Goal: Task Accomplishment & Management: Manage account settings

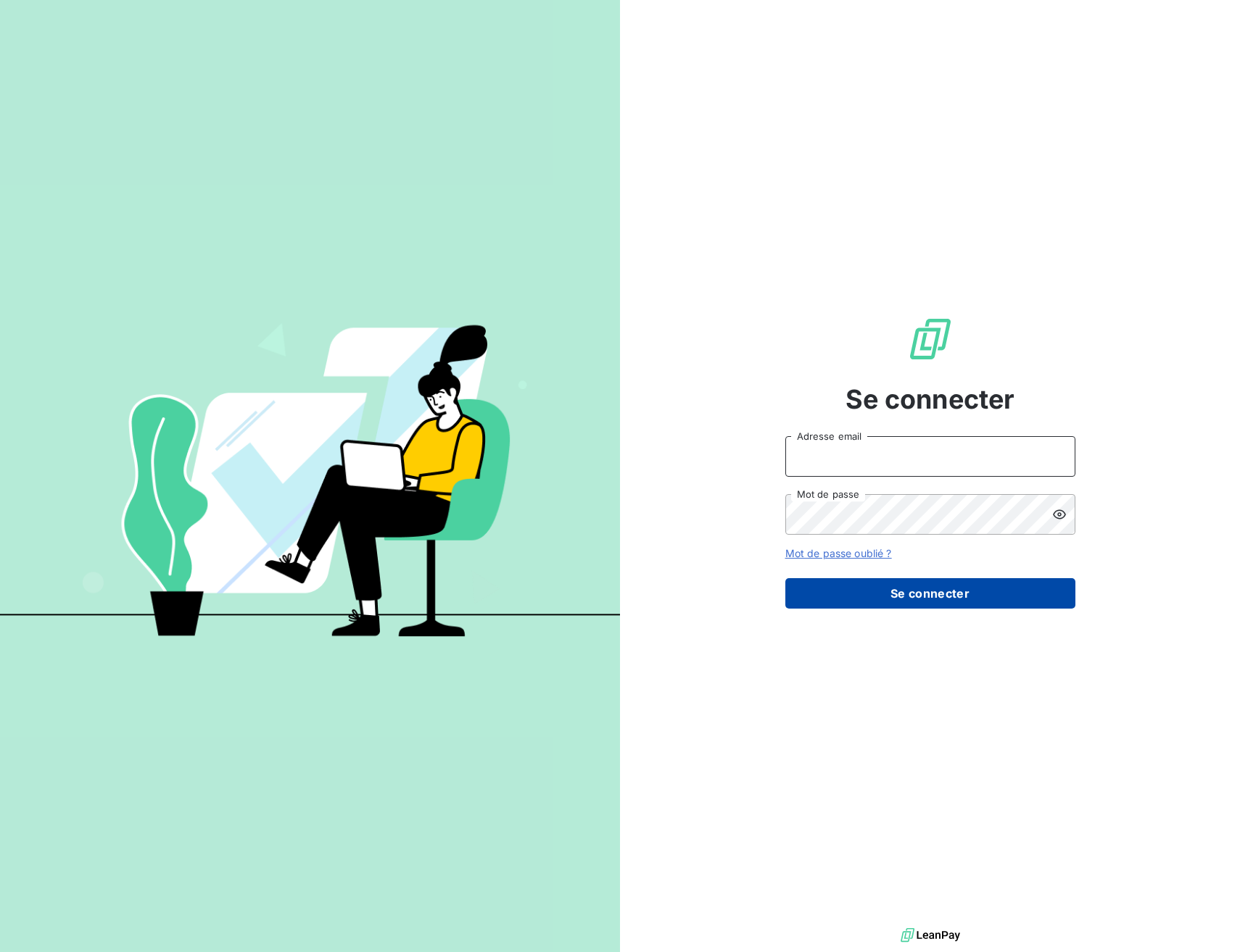
type input "advrecouvrement@newcliptechnics.com"
click at [936, 584] on button "Se connecter" at bounding box center [930, 593] width 290 height 31
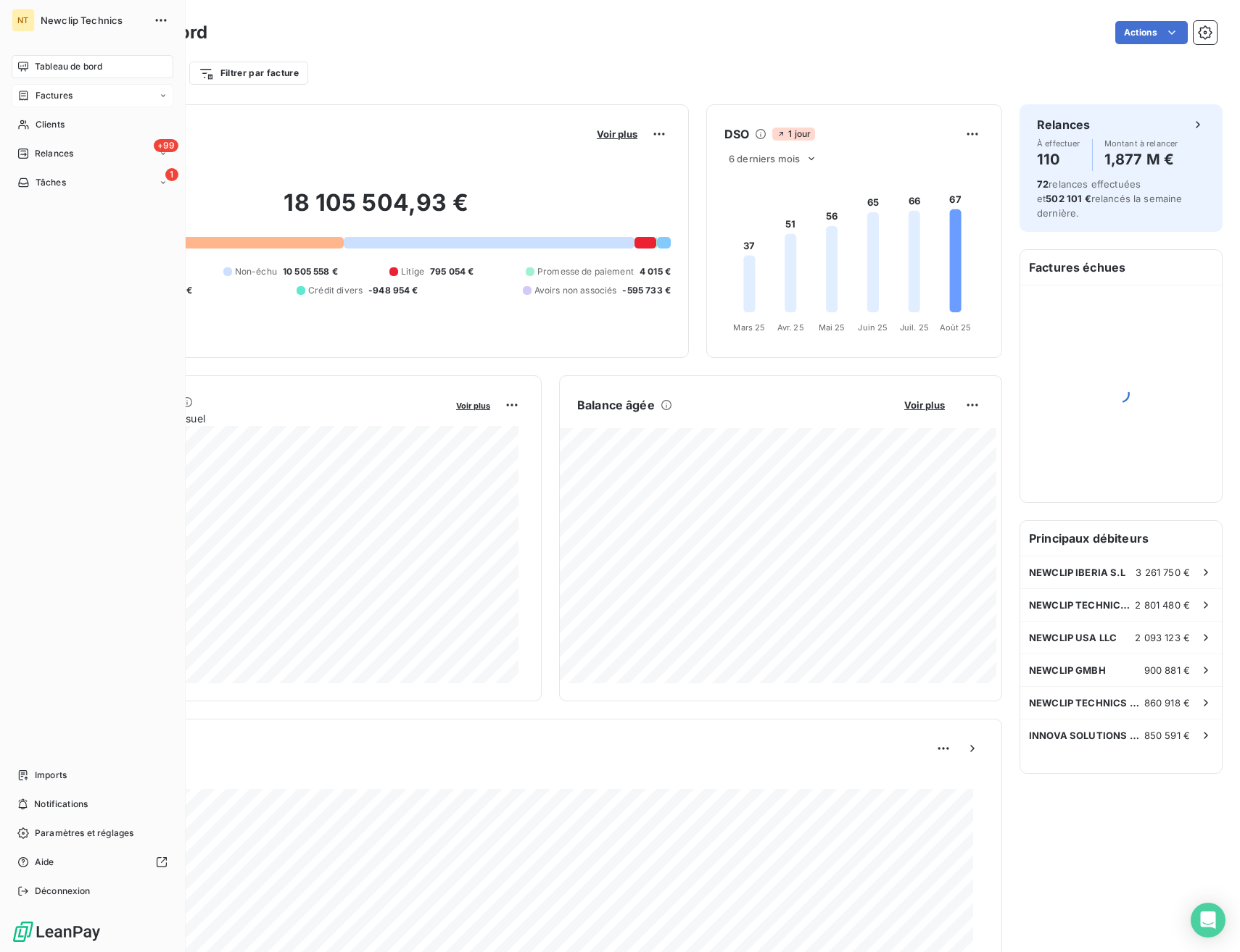
click at [87, 95] on div "Factures" at bounding box center [92, 95] width 162 height 23
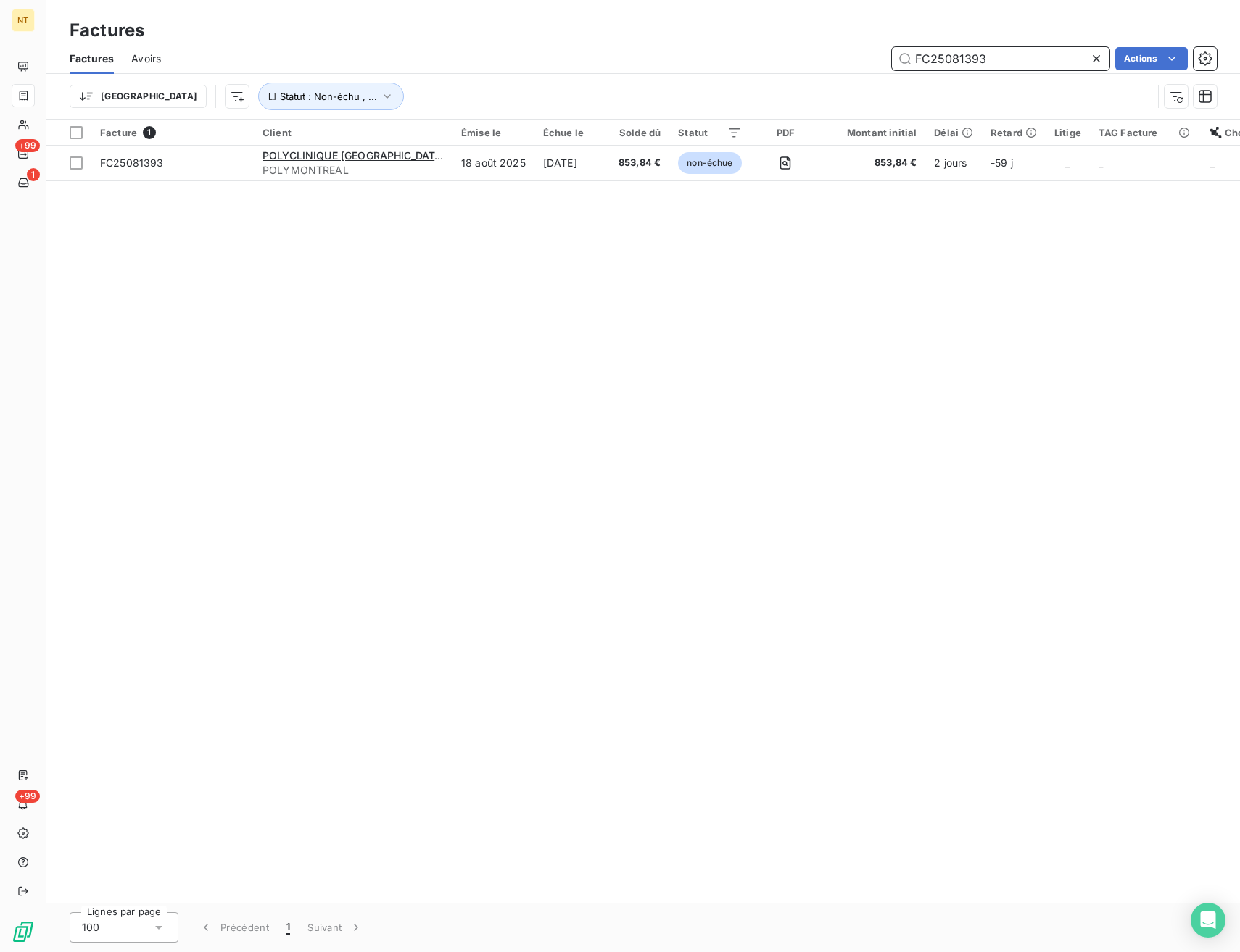
click at [958, 53] on input "FC25081393" at bounding box center [1000, 58] width 217 height 23
click at [958, 53] on input "FC25081393" at bounding box center [1000, 58] width 217 height 23
paste input "72580"
type input "FC25072580"
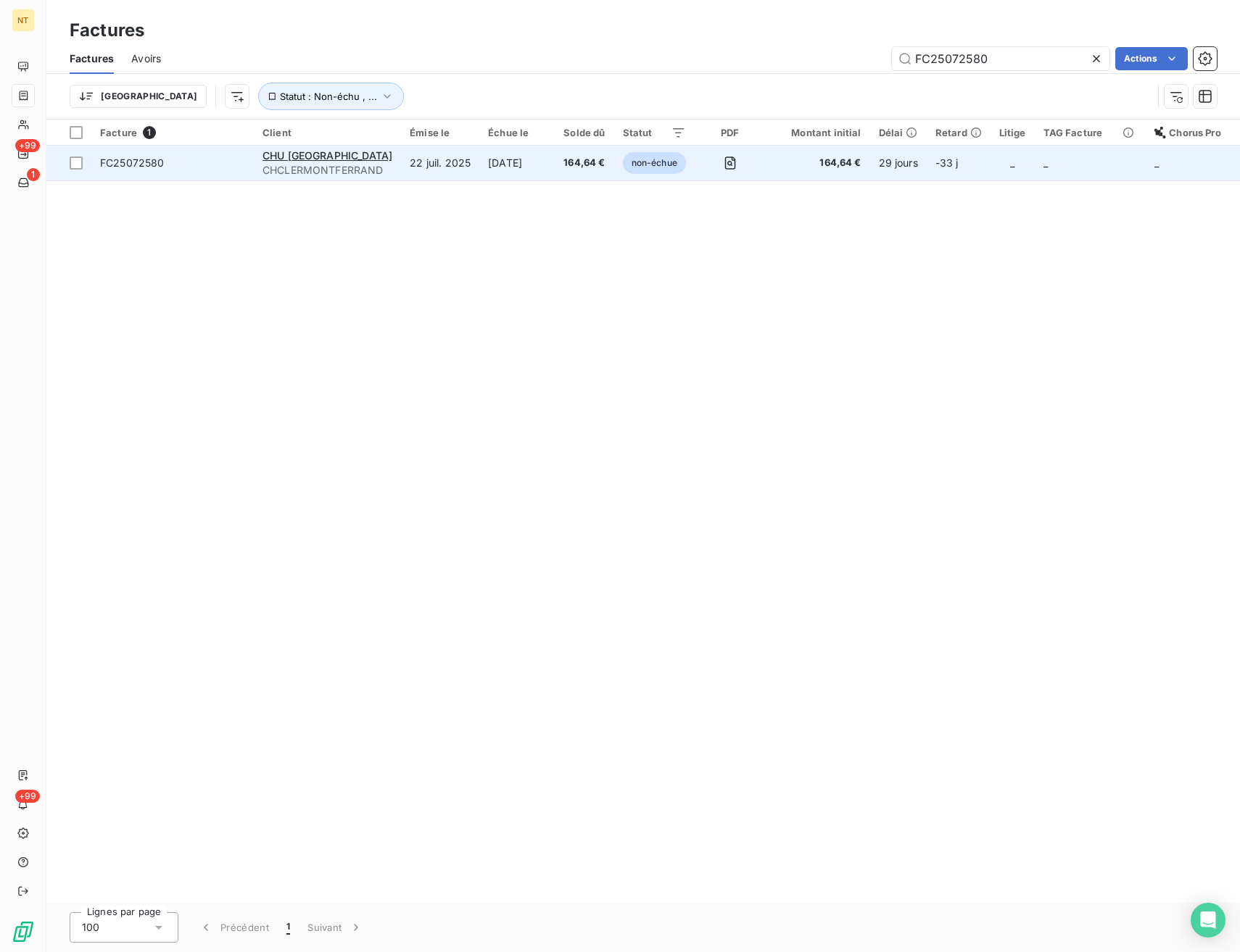
click at [216, 157] on span "FC25072580" at bounding box center [172, 163] width 145 height 14
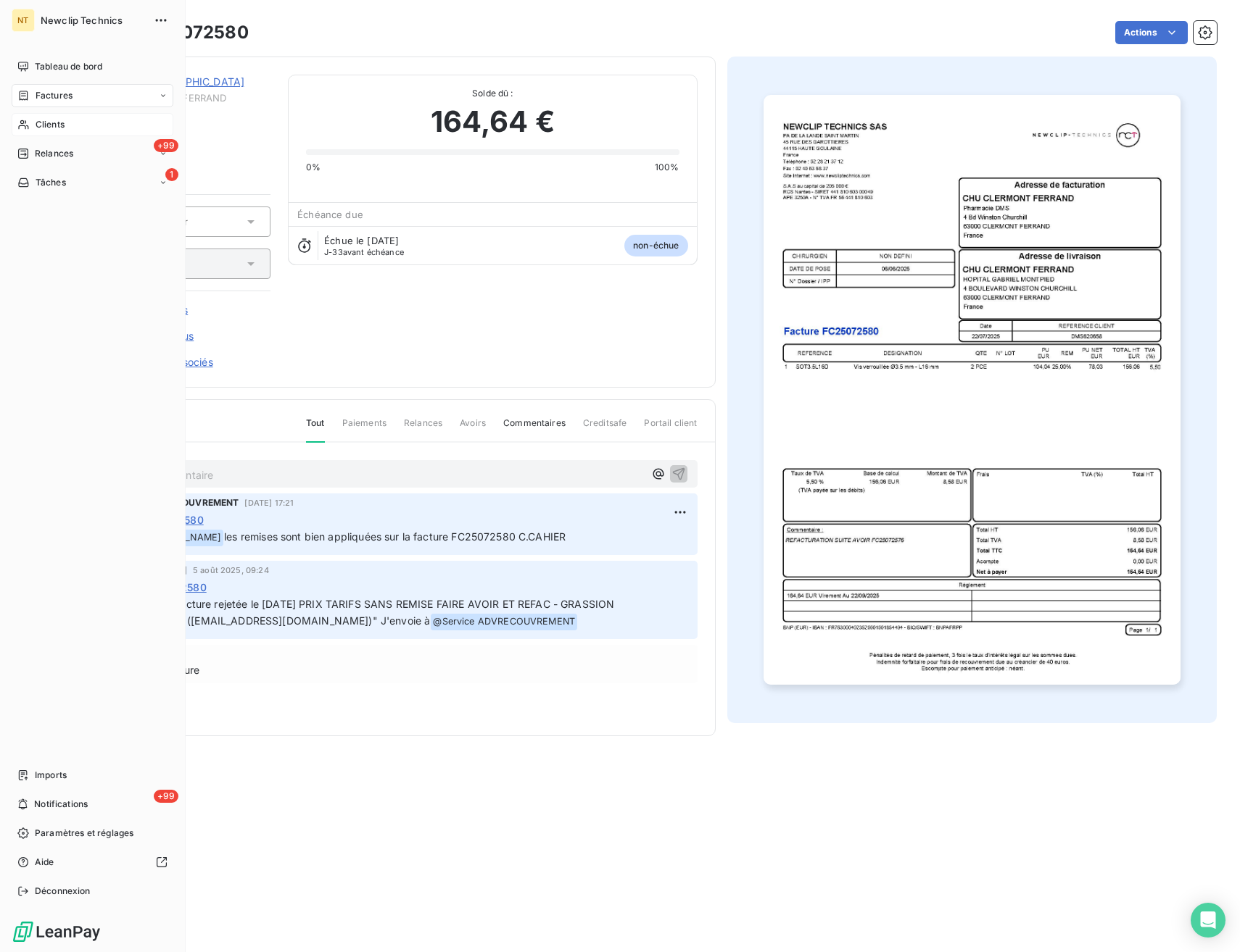
drag, startPoint x: 80, startPoint y: 92, endPoint x: 159, endPoint y: 114, distance: 82.0
click at [80, 92] on div "Factures" at bounding box center [92, 95] width 162 height 23
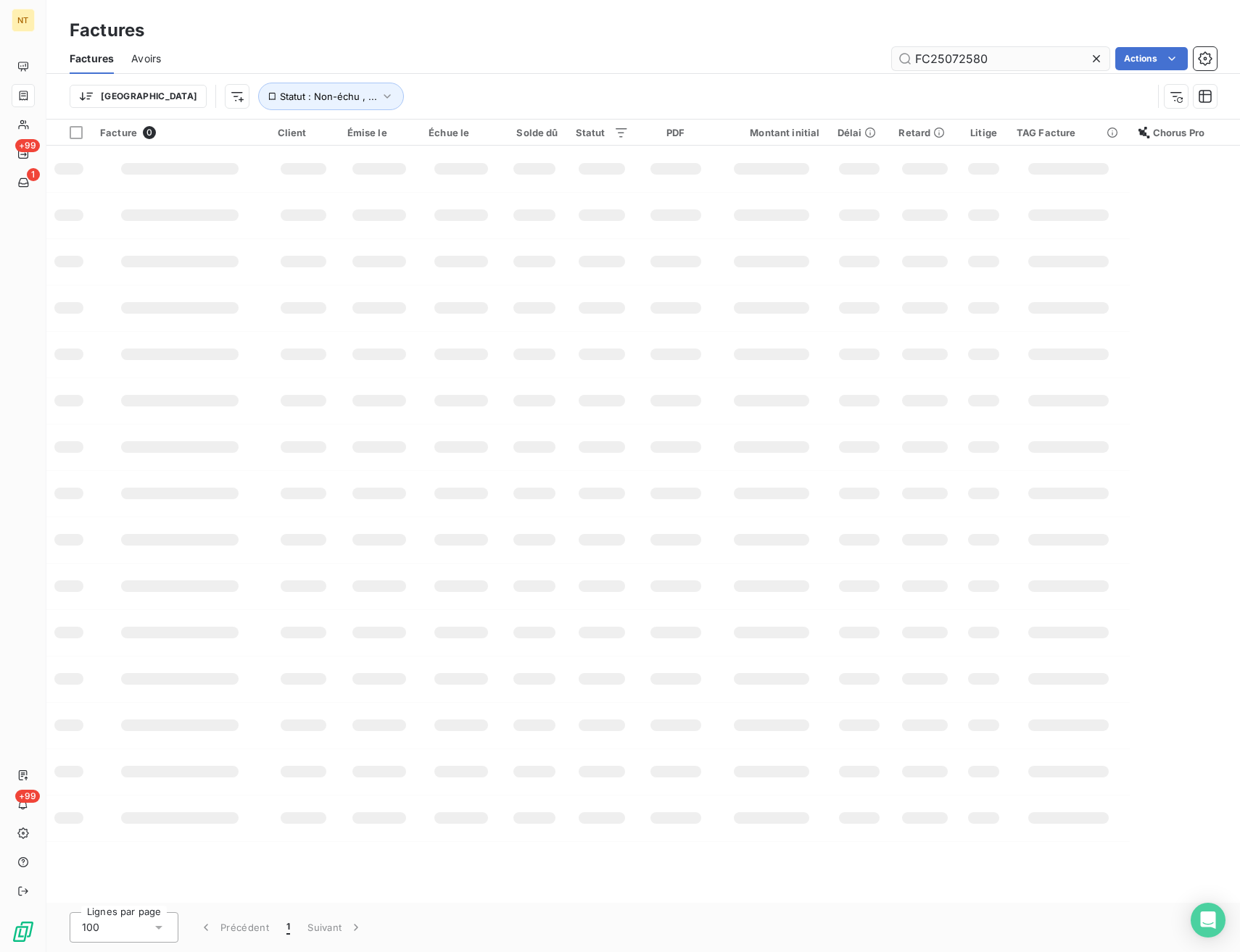
click at [969, 61] on input "FC25072580" at bounding box center [1000, 58] width 217 height 23
type input "FC25041102"
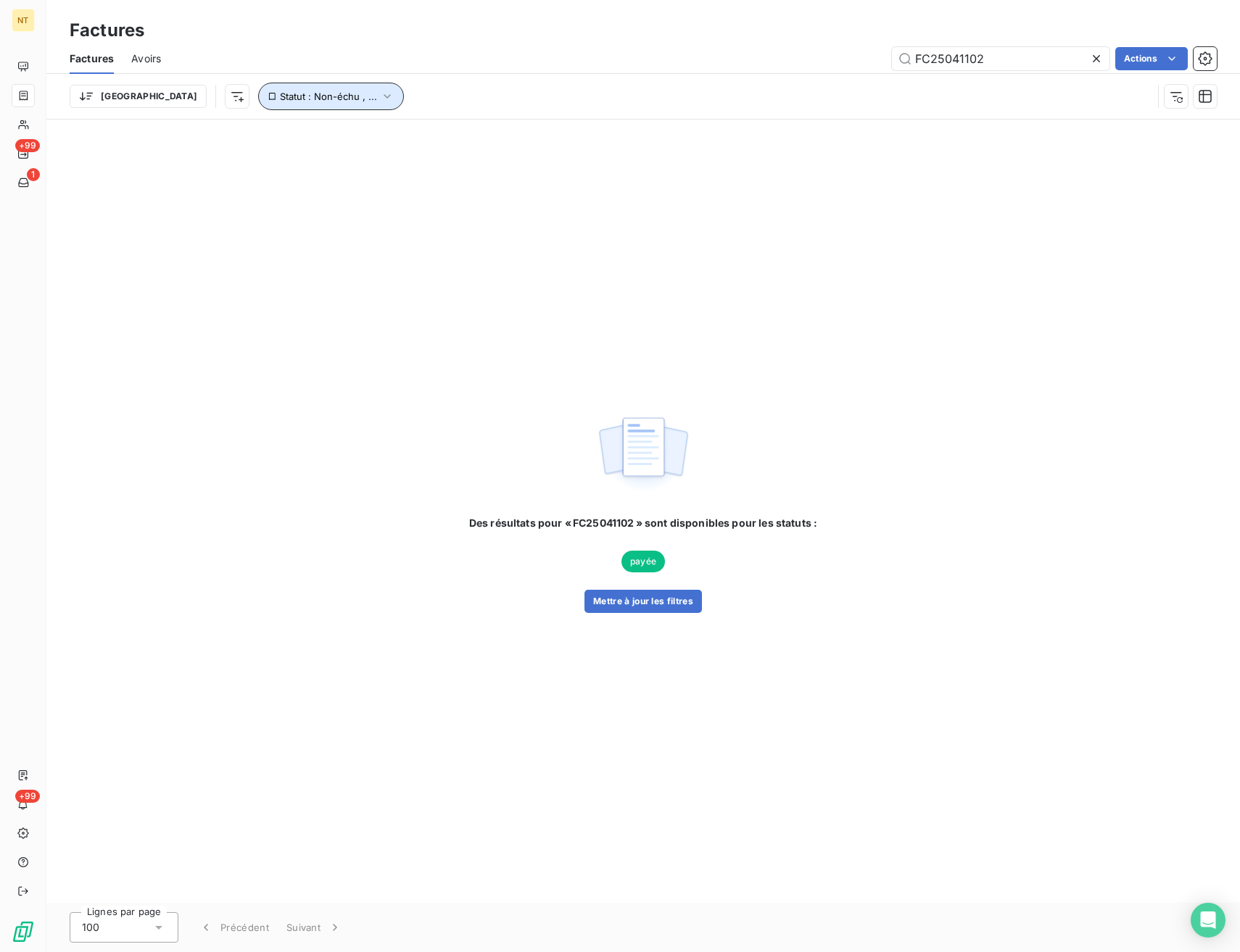
click at [280, 92] on span "Statut : Non-échu , ..." at bounding box center [328, 97] width 98 height 12
click at [463, 148] on div "non-échue échue" at bounding box center [453, 134] width 209 height 31
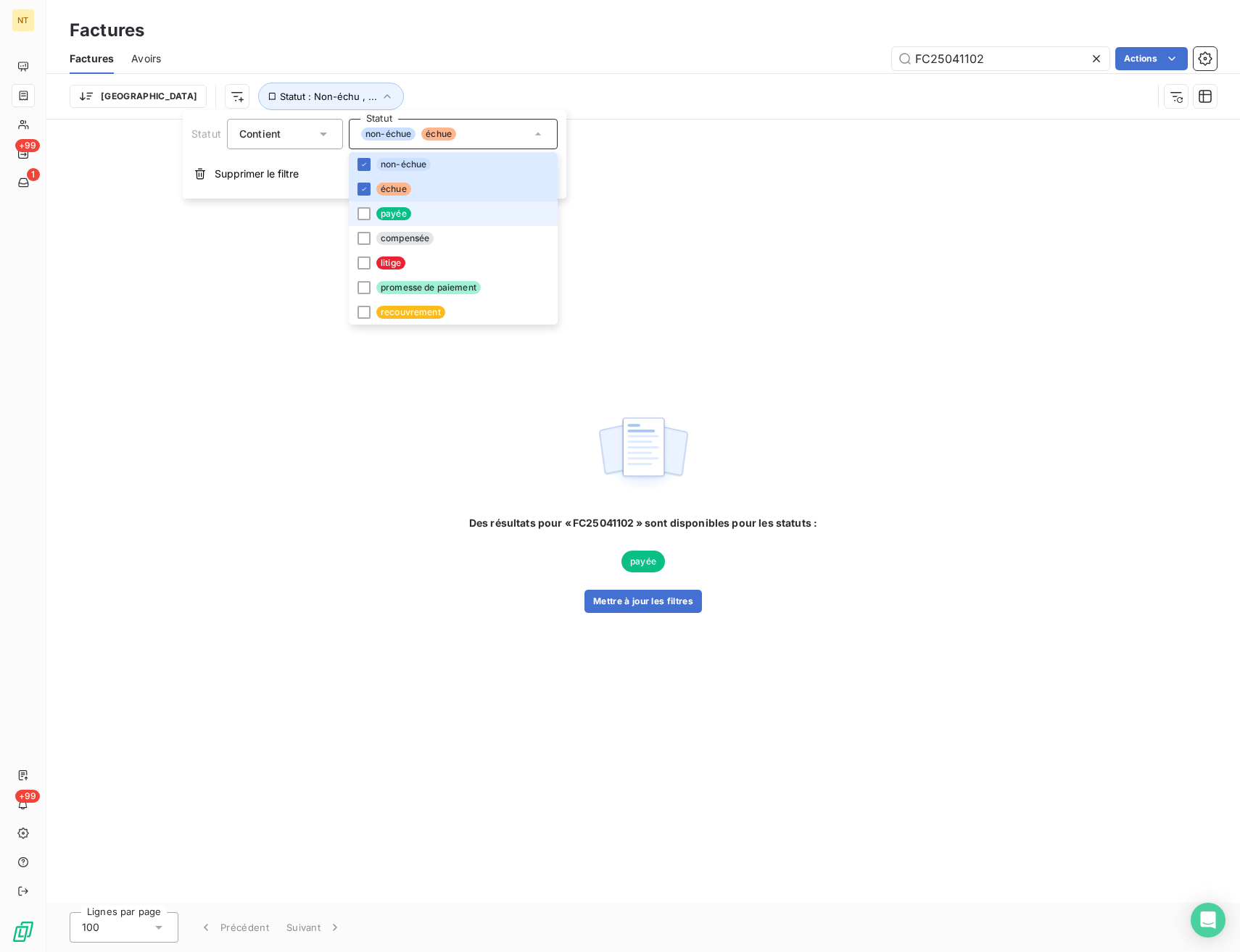
click at [433, 220] on li "payée" at bounding box center [453, 214] width 209 height 25
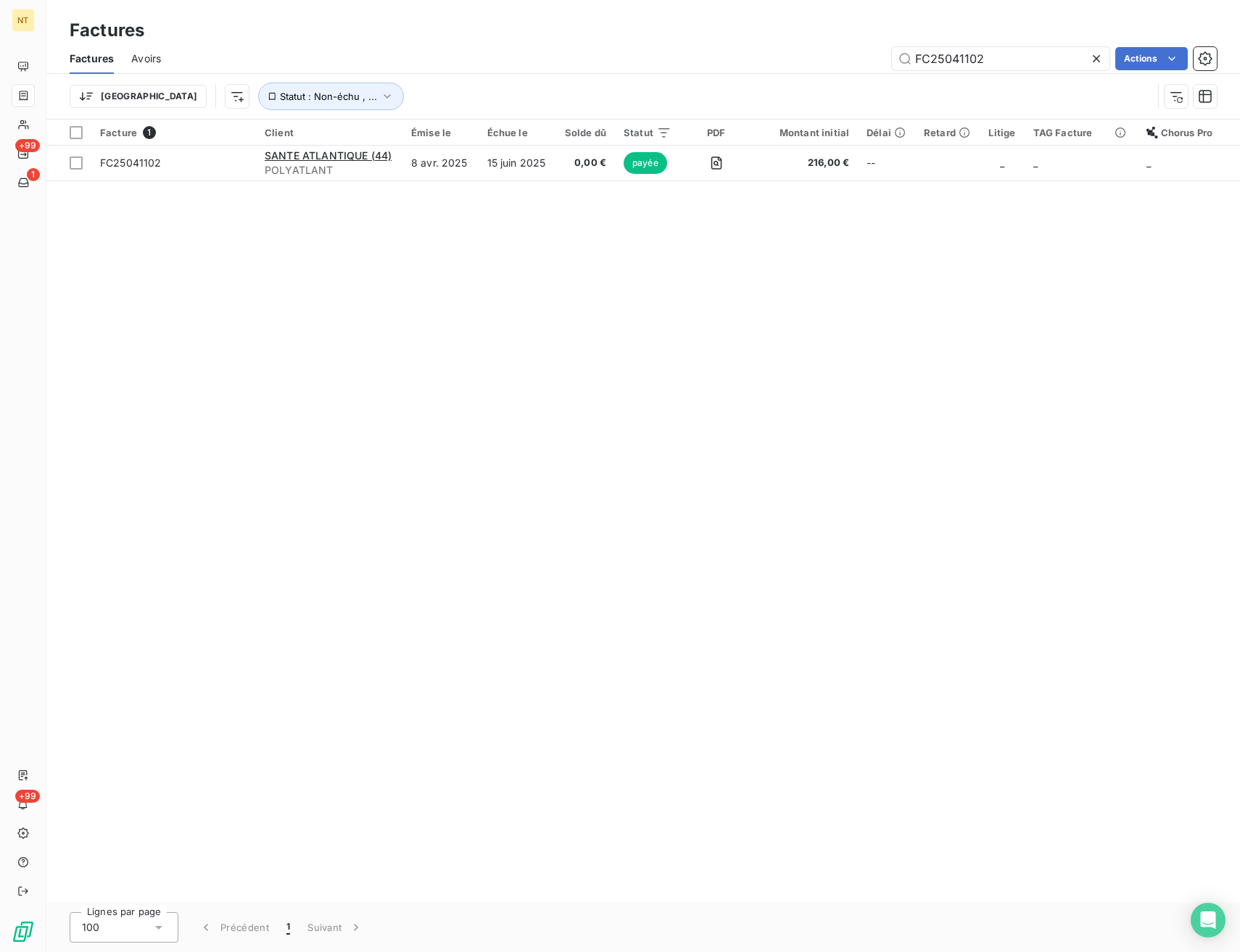
click at [670, 442] on div "Facture 1 Client Émise le Échue le Solde dû Statut PDF Montant initial Délai Re…" at bounding box center [643, 511] width 1193 height 783
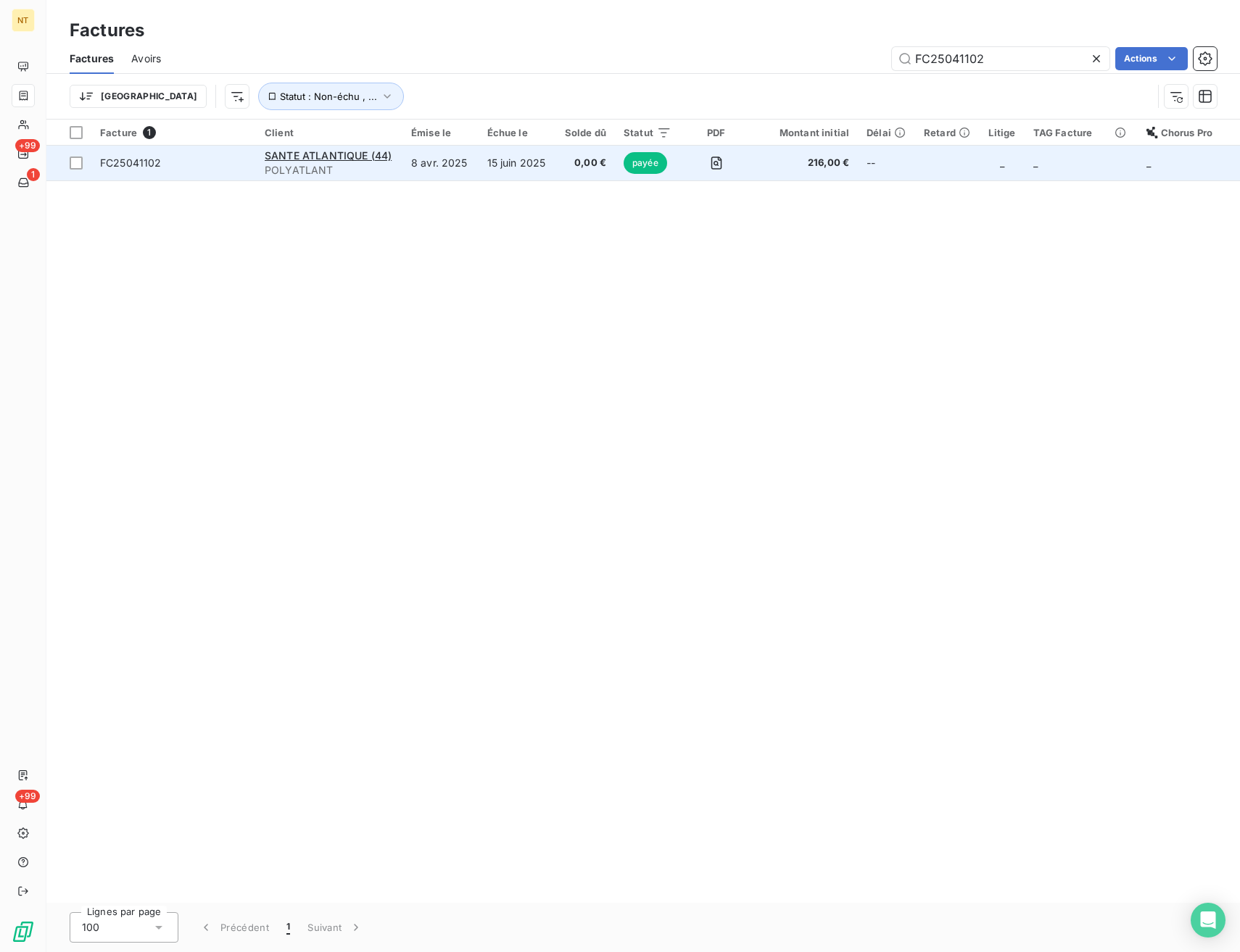
click at [440, 172] on td "8 avr. 2025" at bounding box center [440, 163] width 76 height 35
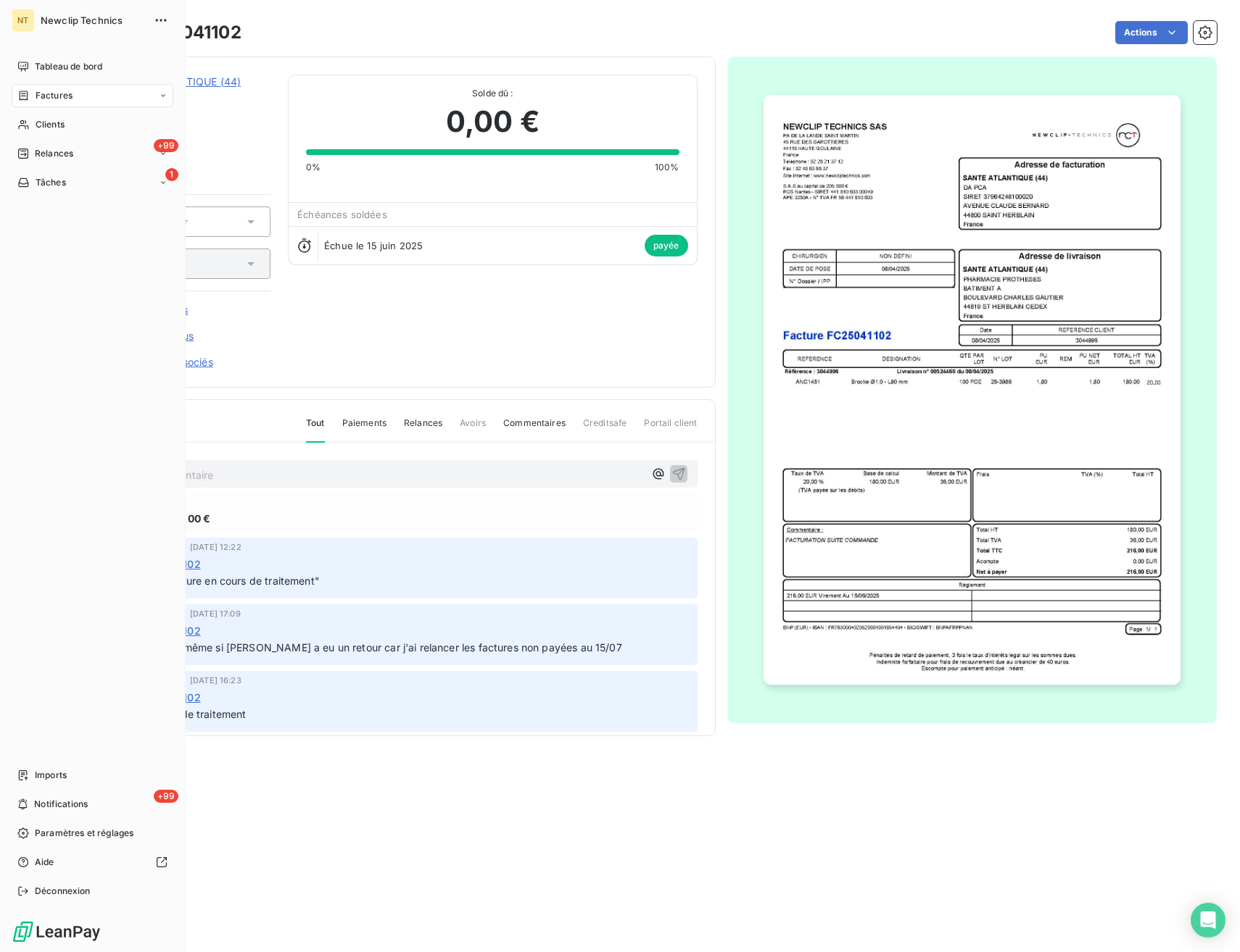
click at [77, 97] on div "Factures" at bounding box center [92, 95] width 162 height 23
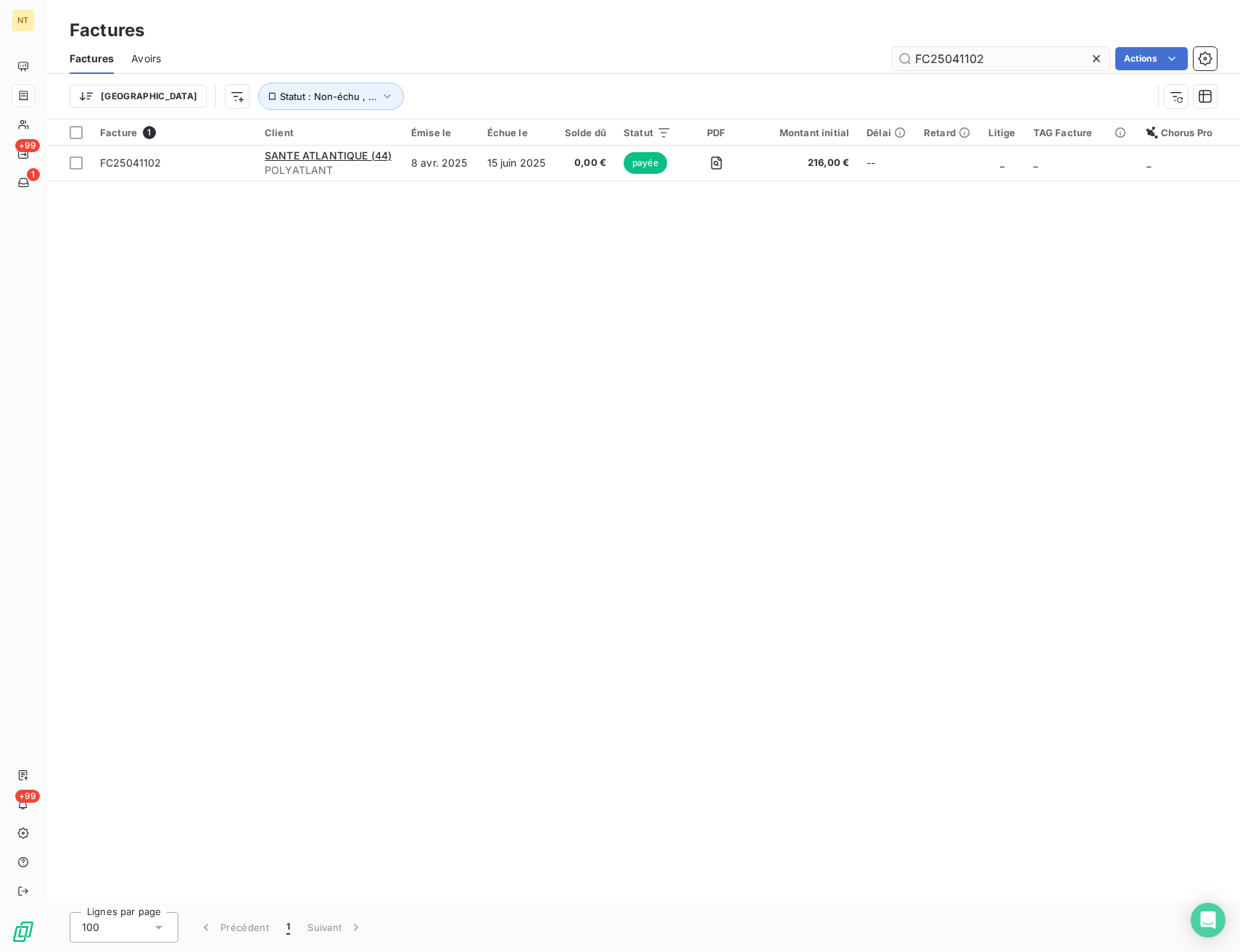
click at [964, 58] on input "FC25041102" at bounding box center [1000, 58] width 217 height 23
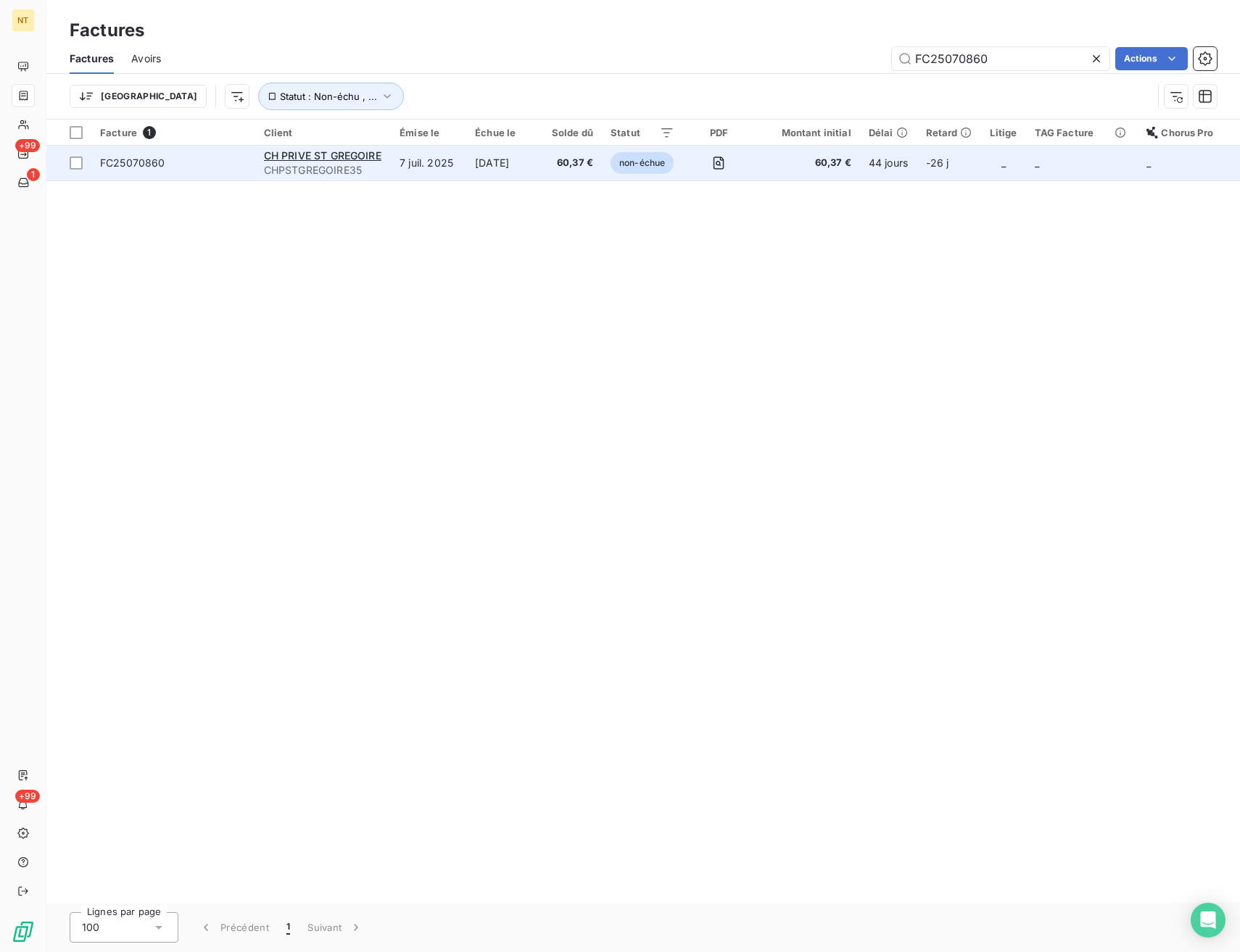
type input "FC25070860"
click at [413, 172] on td "7 juil. 2025" at bounding box center [428, 163] width 75 height 35
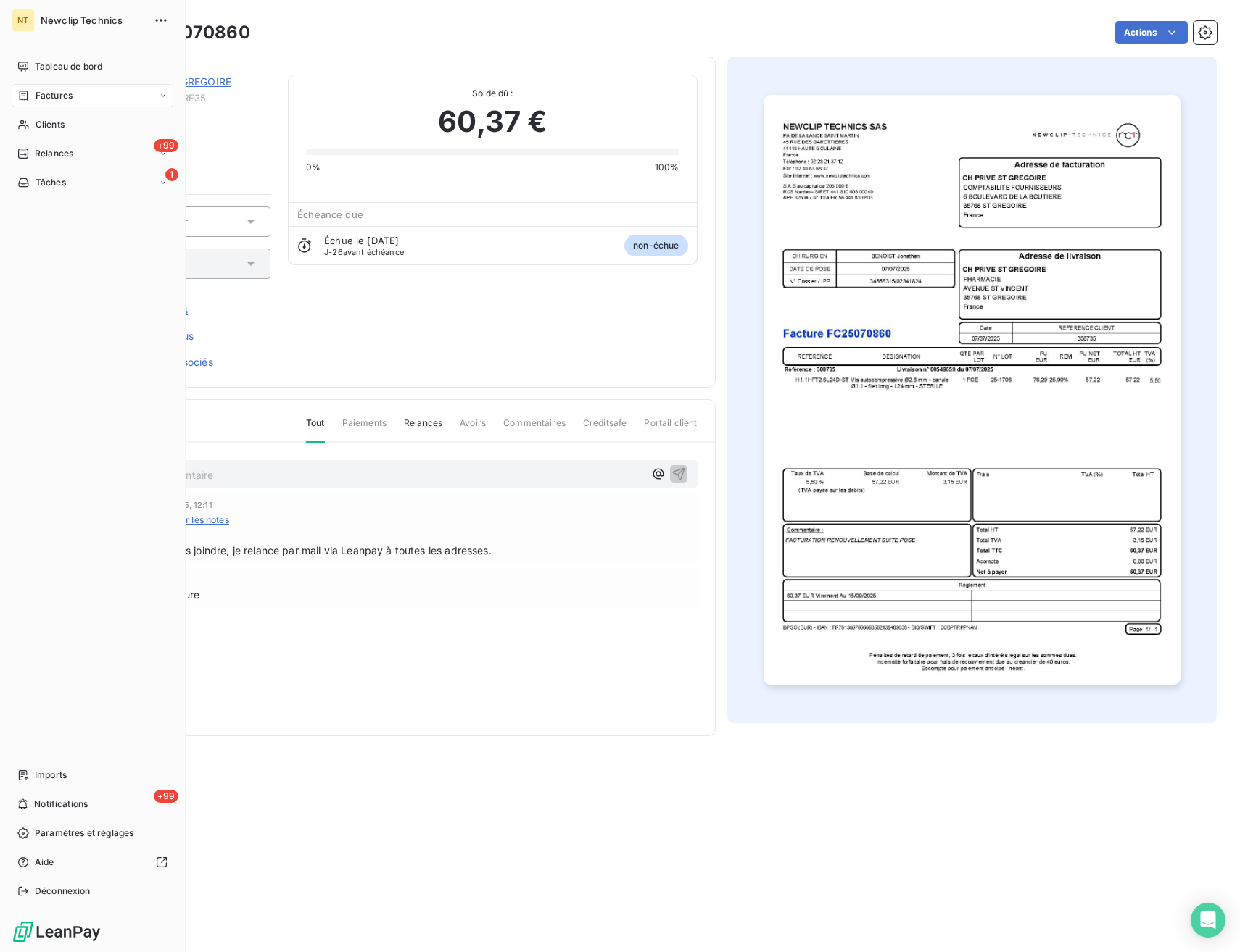
click at [60, 90] on span "Factures" at bounding box center [54, 95] width 37 height 13
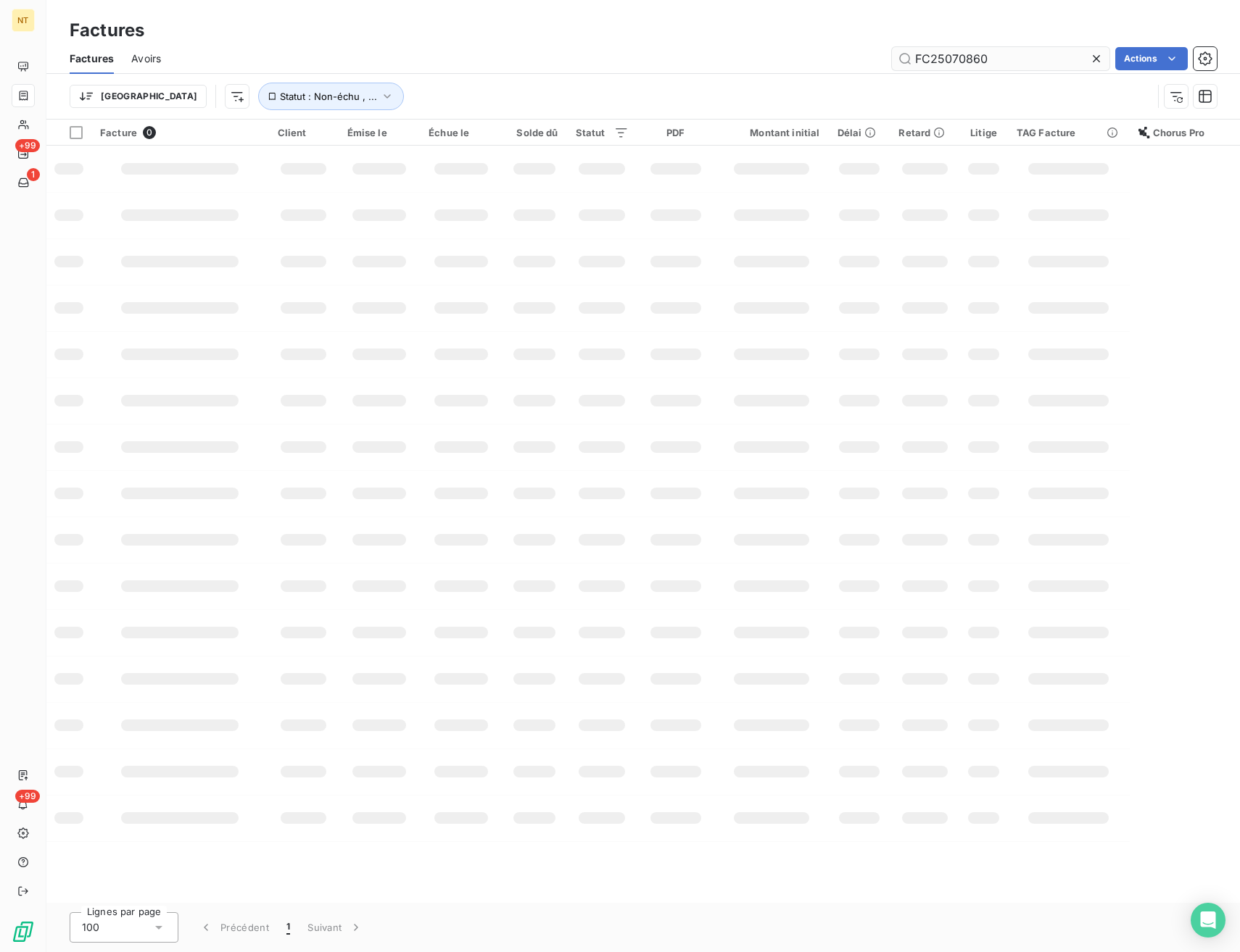
click at [971, 51] on input "FC25070860" at bounding box center [1000, 58] width 217 height 23
click at [971, 52] on input "FC25070860" at bounding box center [1000, 58] width 217 height 23
drag, startPoint x: 940, startPoint y: 58, endPoint x: 877, endPoint y: 58, distance: 63.0
click at [877, 58] on div "• FC25043591 Actions" at bounding box center [697, 58] width 1038 height 23
click at [994, 61] on input "FC25043591" at bounding box center [1000, 58] width 217 height 23
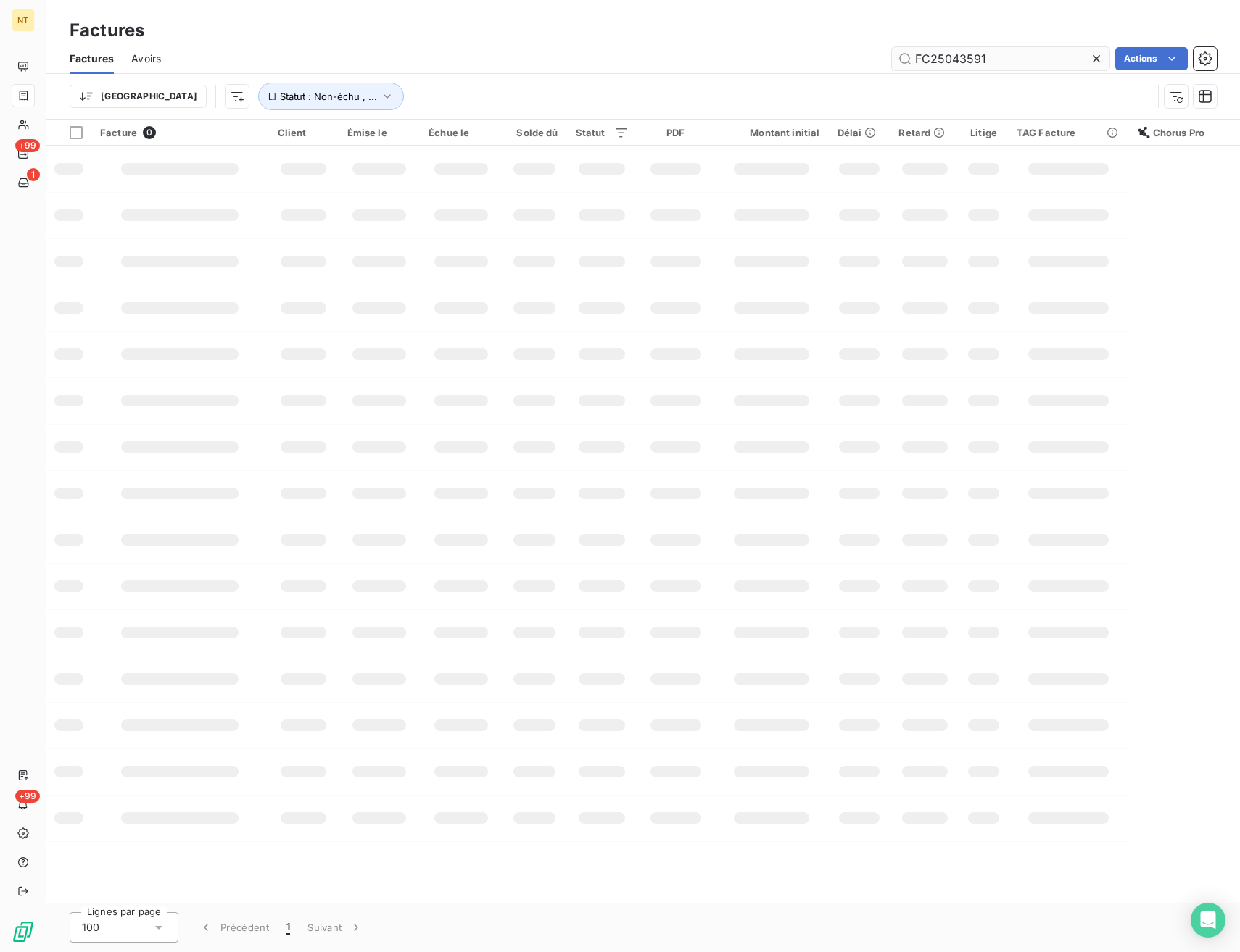
type input "FC25043591"
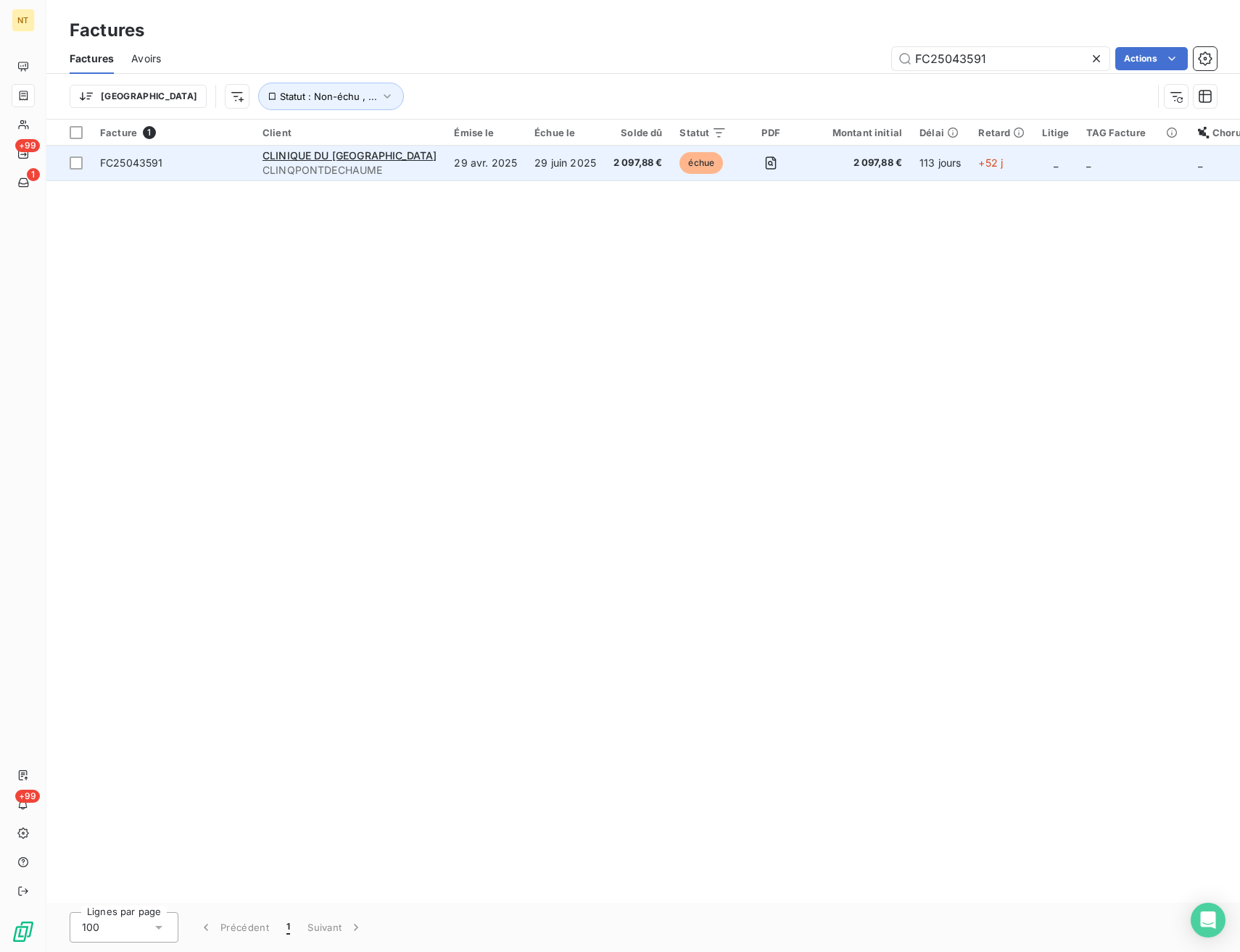
click at [273, 173] on span "CLINQPONTDECHAUME" at bounding box center [349, 170] width 174 height 14
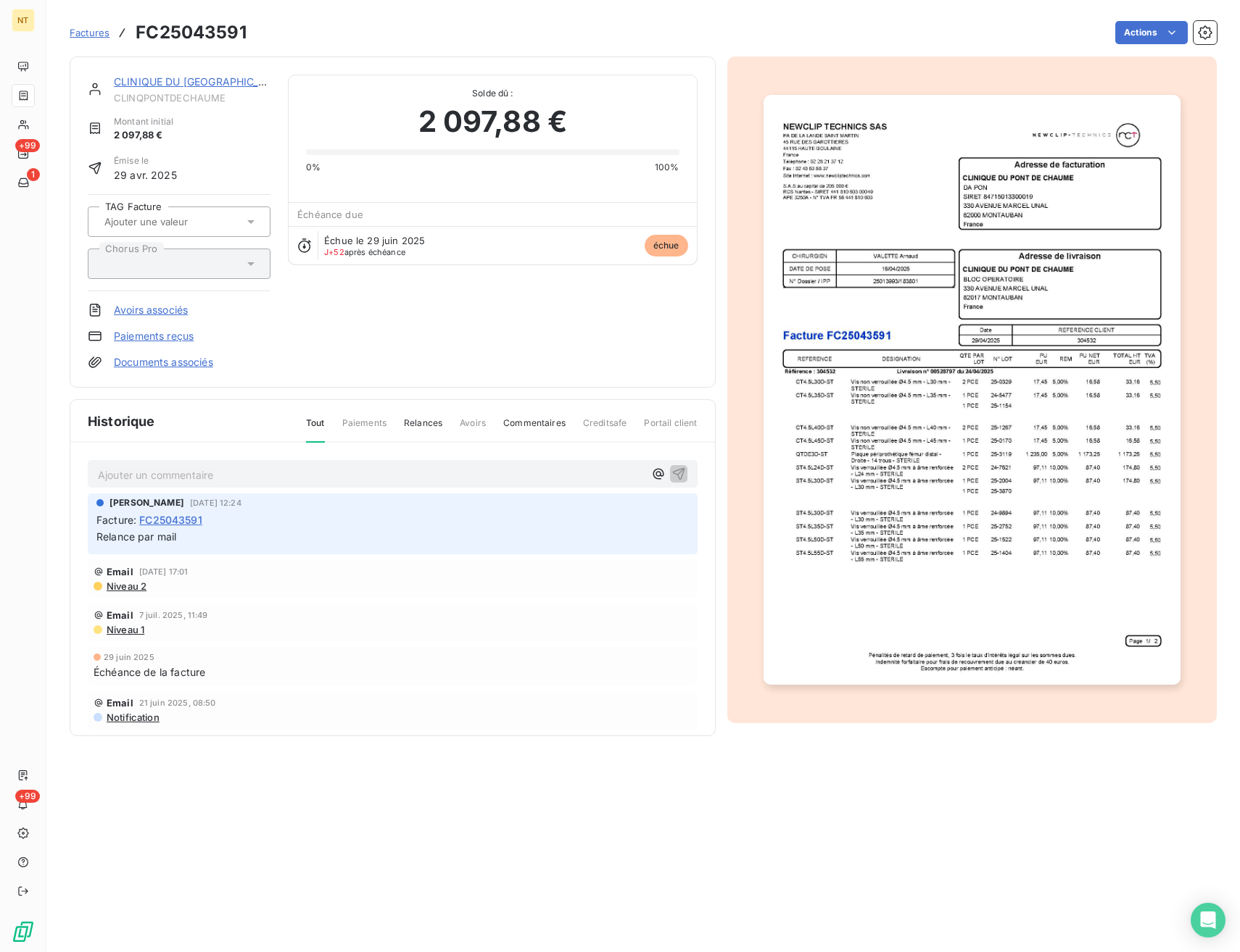
click at [468, 789] on section "Factures FC25043591 Actions CLINIQUE DU PONT DE CHAUME CLINQPONTDECHAUME Montan…" at bounding box center [643, 476] width 1193 height 952
click at [250, 472] on p "Ajouter un commentaire ﻿" at bounding box center [371, 475] width 546 height 18
click at [98, 474] on div "AVOIR PARTIEL" at bounding box center [392, 474] width 610 height 27
click at [101, 475] on span "AVOIR PARTIEL" at bounding box center [136, 473] width 76 height 13
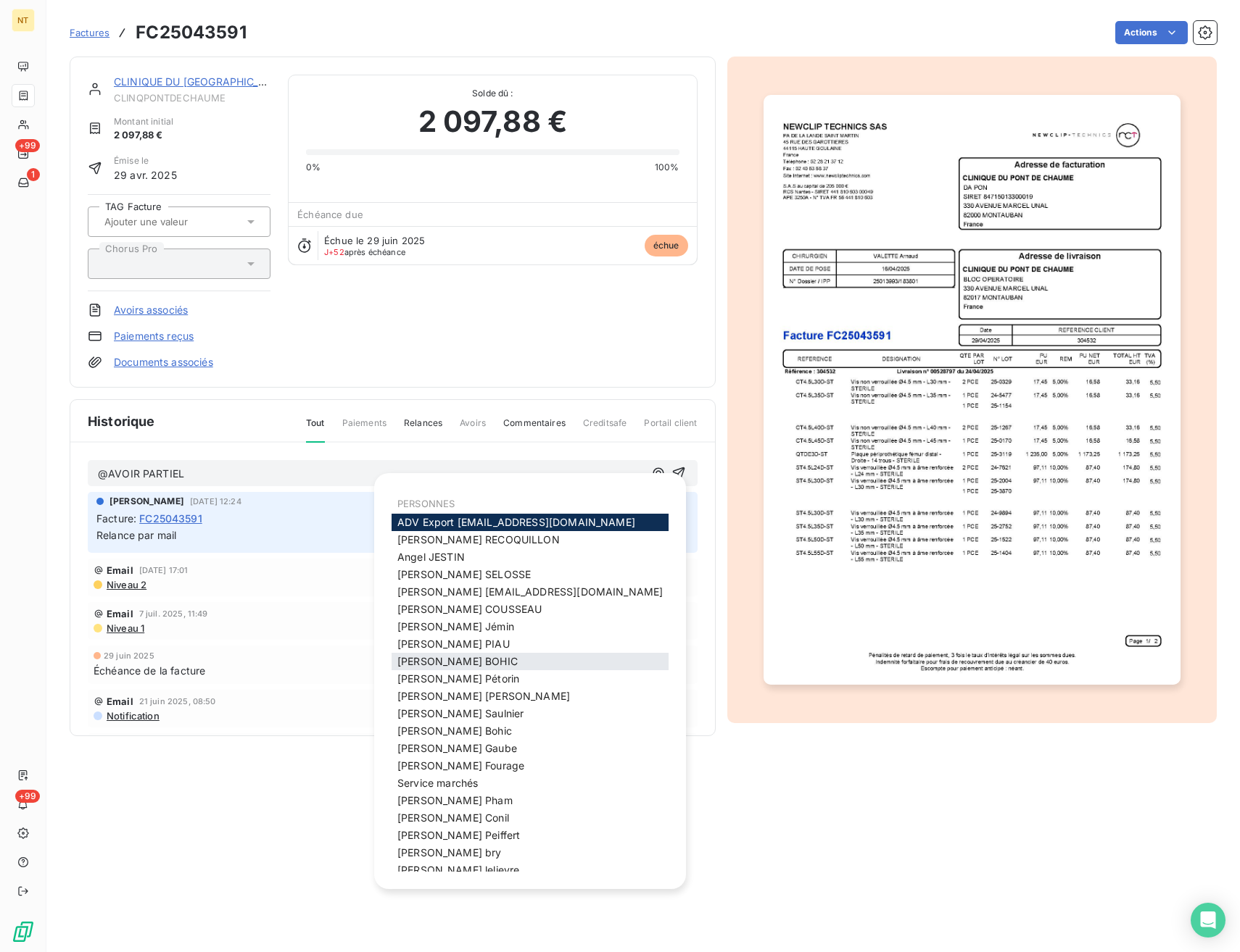
click at [483, 664] on div "[PERSON_NAME]" at bounding box center [530, 661] width 277 height 18
click at [447, 662] on span "[PERSON_NAME]" at bounding box center [457, 661] width 120 height 13
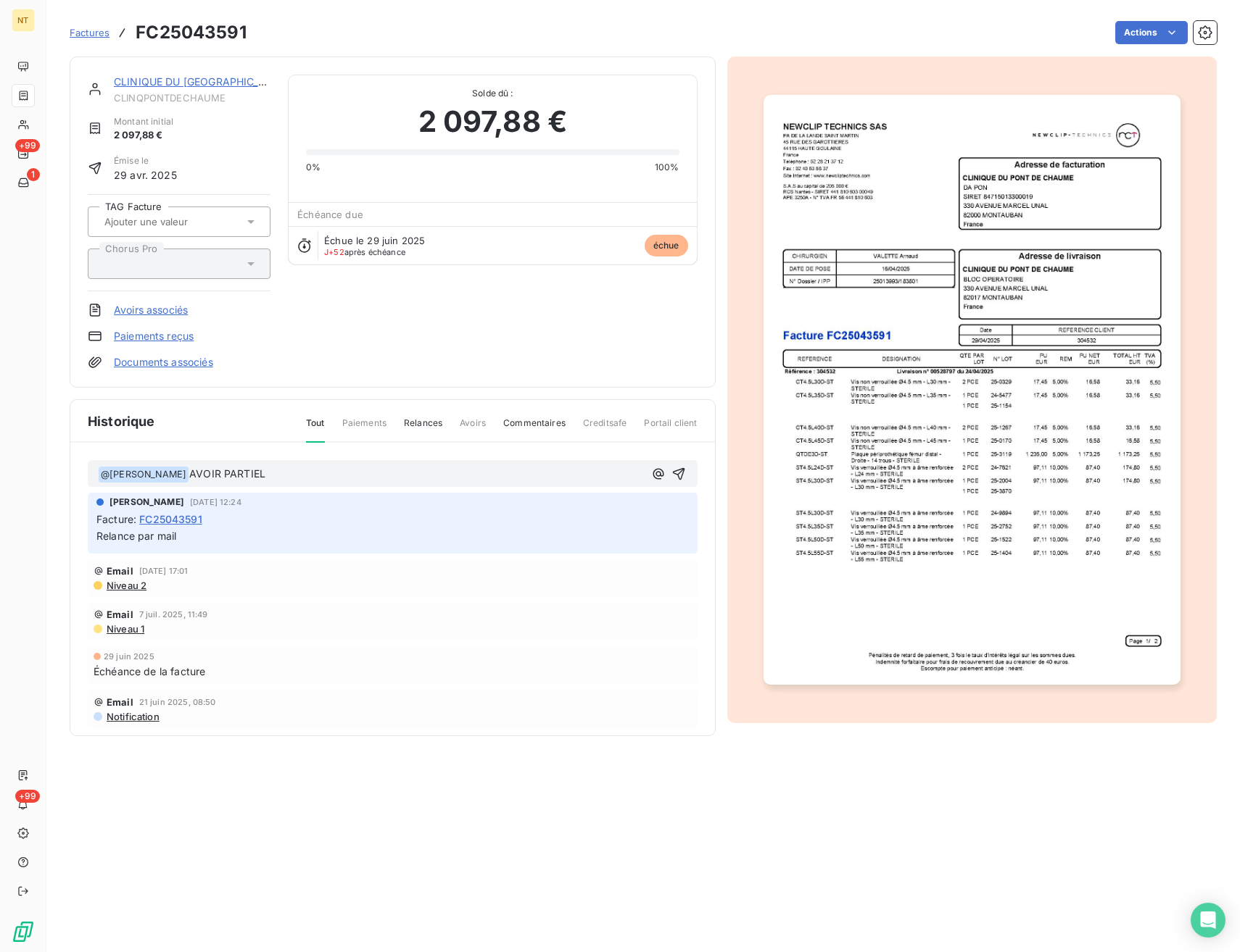
click at [95, 475] on div "﻿ @ [PERSON_NAME] ﻿ AVOIR PARTIEL" at bounding box center [392, 474] width 610 height 27
click at [98, 472] on p "﻿ @ [PERSON_NAME] ﻿ AVOIR PARTIEL" at bounding box center [371, 475] width 546 height 18
click at [306, 468] on p "Bonjour @ [PERSON_NAME] ﻿ AVOIR PARTIEL" at bounding box center [371, 475] width 546 height 18
